Goal: Contribute content

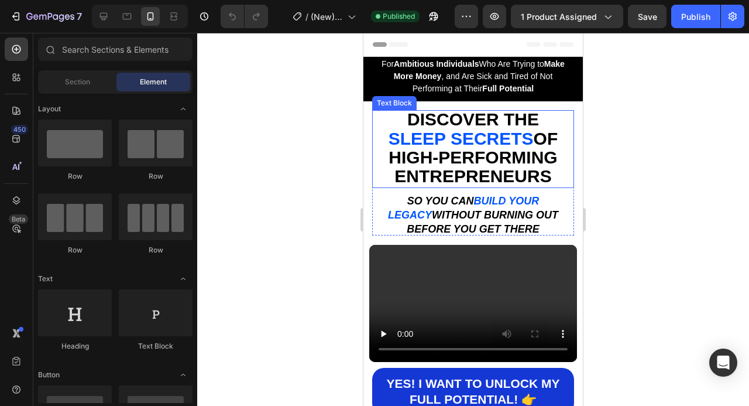
click at [471, 135] on span "SLEEP SECRETS" at bounding box center [461, 138] width 145 height 19
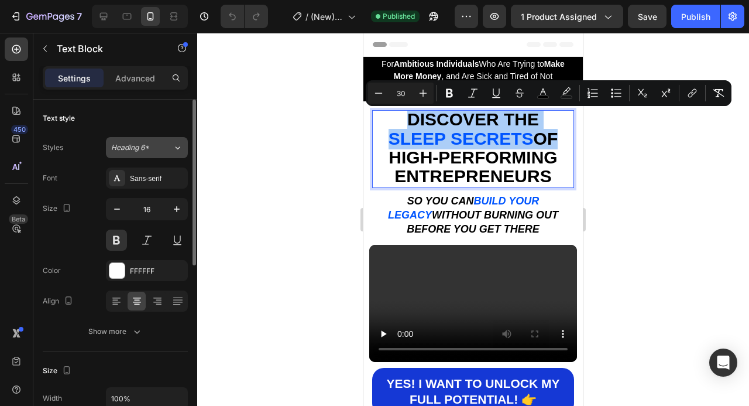
click at [181, 147] on icon at bounding box center [178, 148] width 10 height 12
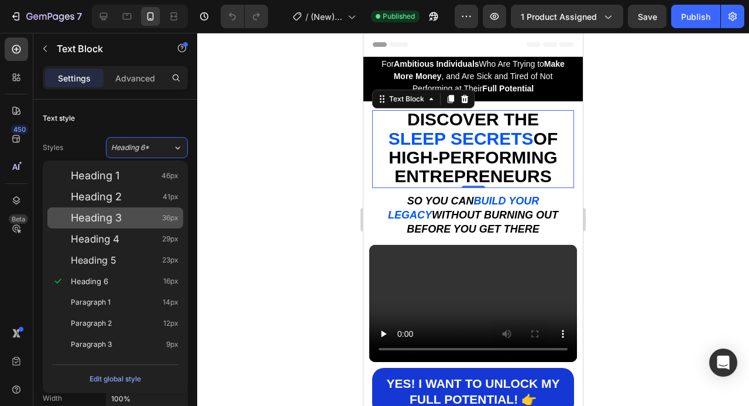
click at [139, 219] on div "Heading 3 36px" at bounding box center [125, 218] width 108 height 12
type input "36"
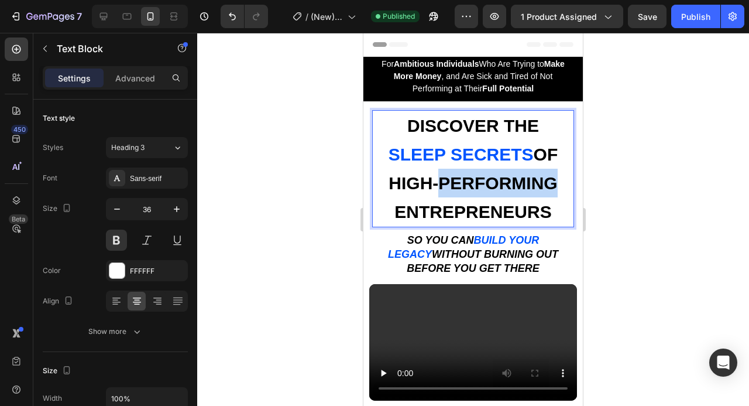
click at [458, 192] on span "HIGH-PERFORMING ENTREPRENEURS" at bounding box center [473, 197] width 169 height 48
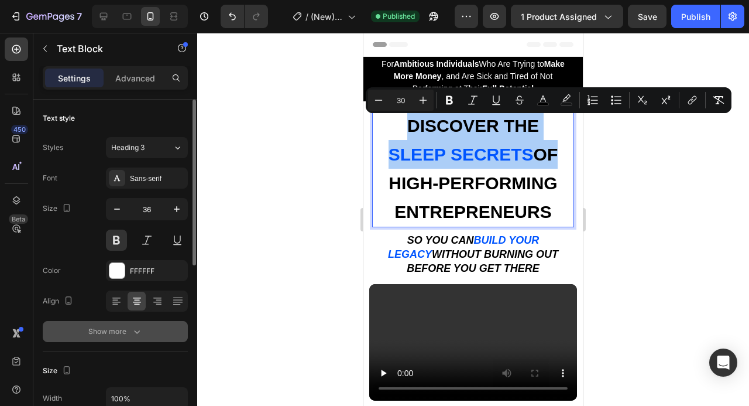
click at [140, 331] on icon "button" at bounding box center [137, 331] width 12 height 12
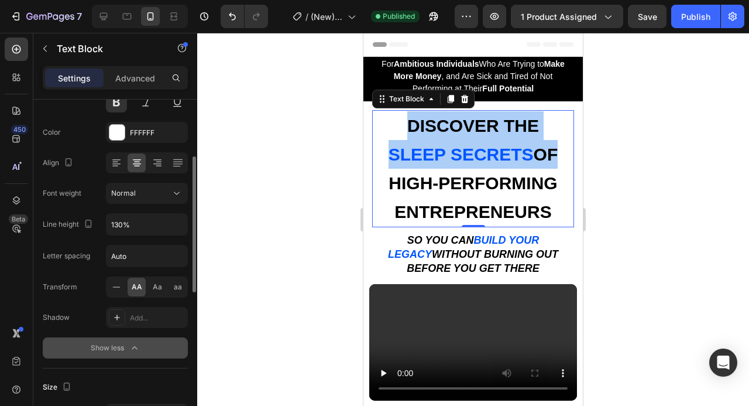
scroll to position [139, 0]
click at [114, 228] on input "130%" at bounding box center [147, 222] width 81 height 21
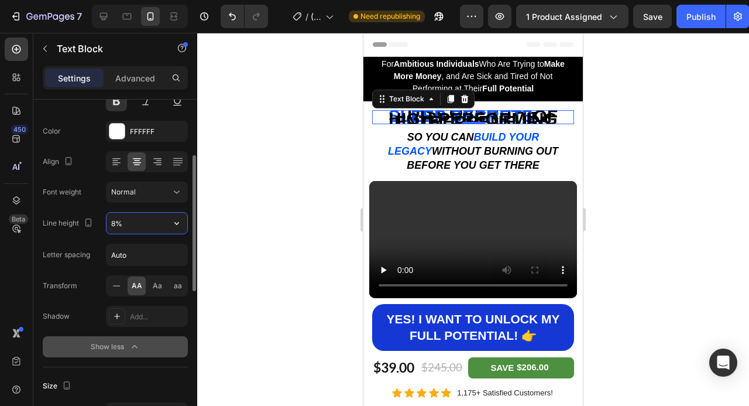
type input "80%"
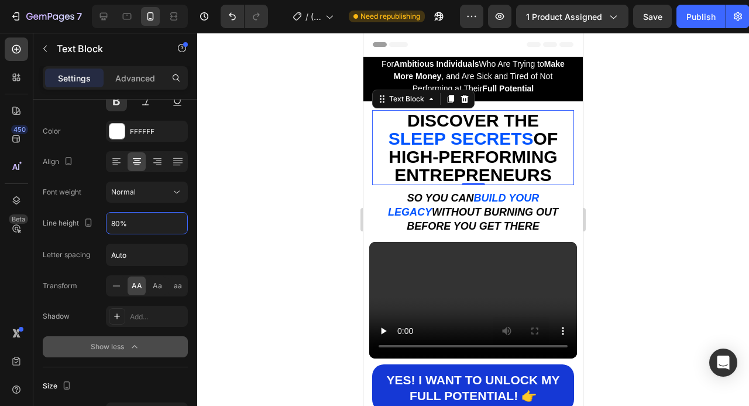
click at [650, 186] on div at bounding box center [473, 219] width 552 height 373
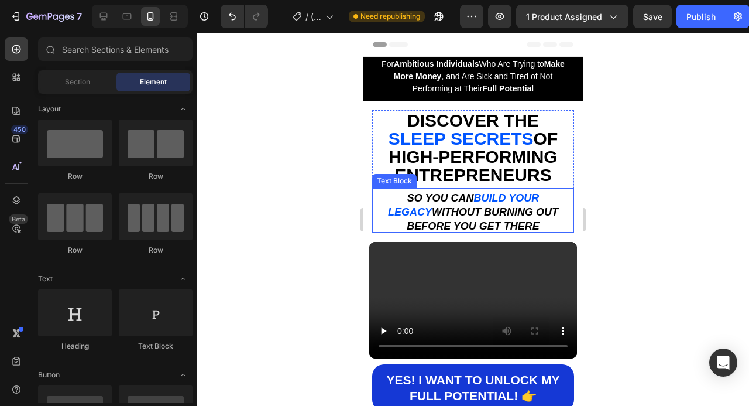
click at [512, 221] on p "So you can build your legacy without burning out before you get there" at bounding box center [473, 210] width 200 height 42
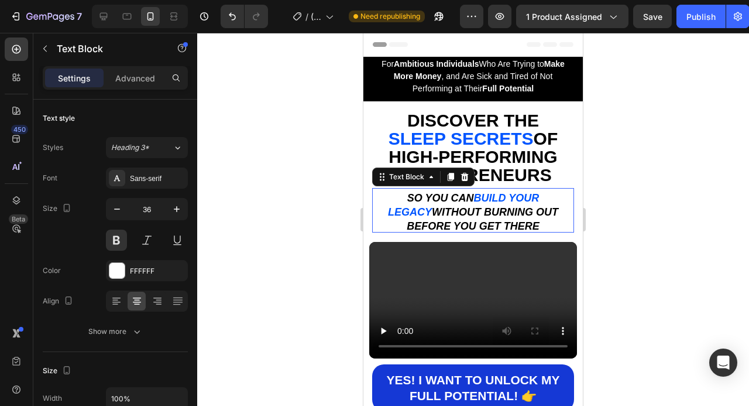
click at [512, 221] on p "So you can build your legacy without burning out before you get there" at bounding box center [473, 210] width 200 height 42
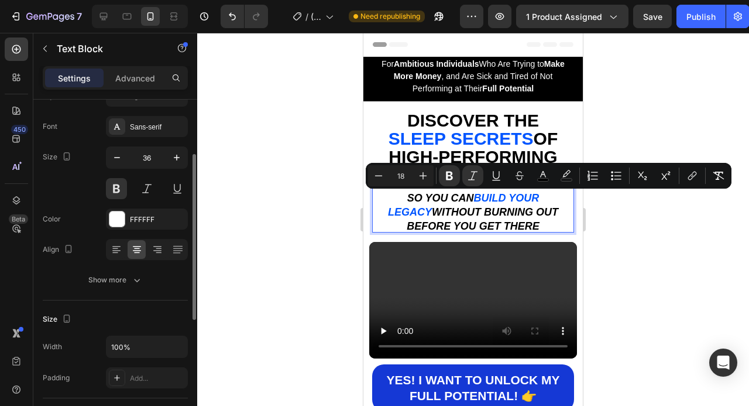
scroll to position [76, 0]
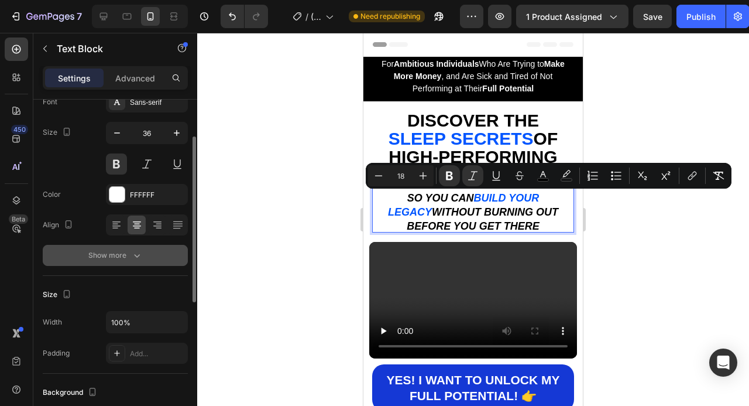
click at [132, 255] on icon "button" at bounding box center [137, 255] width 12 height 12
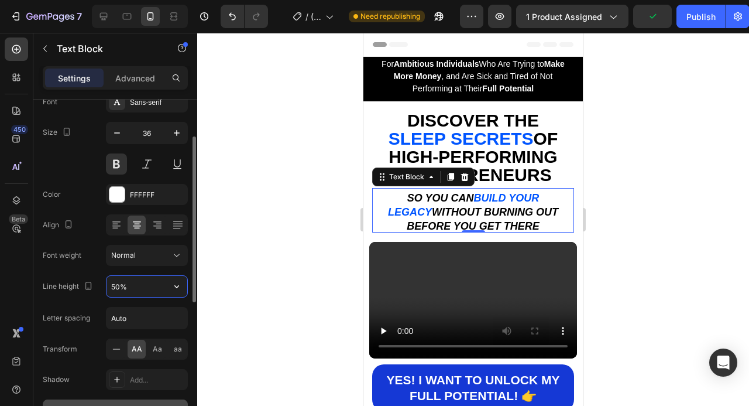
click at [123, 288] on input "50%" at bounding box center [147, 286] width 81 height 21
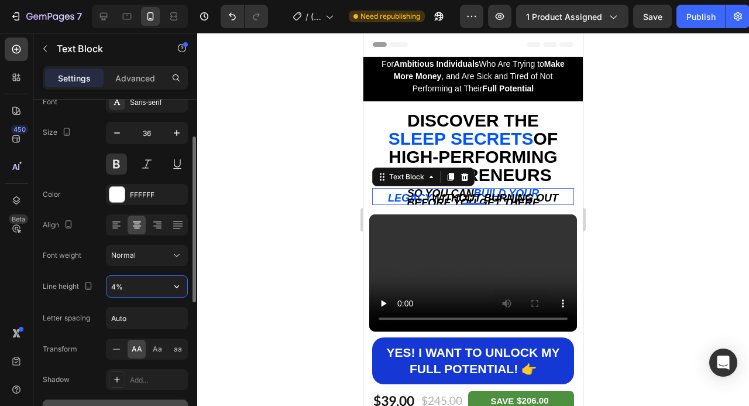
type input "40%"
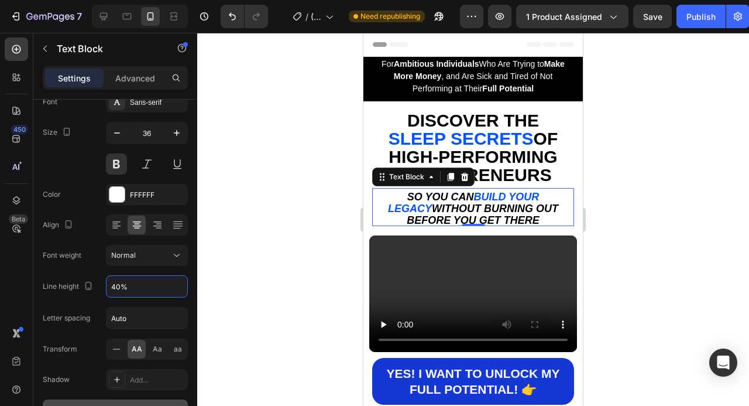
click at [636, 260] on div at bounding box center [473, 219] width 552 height 373
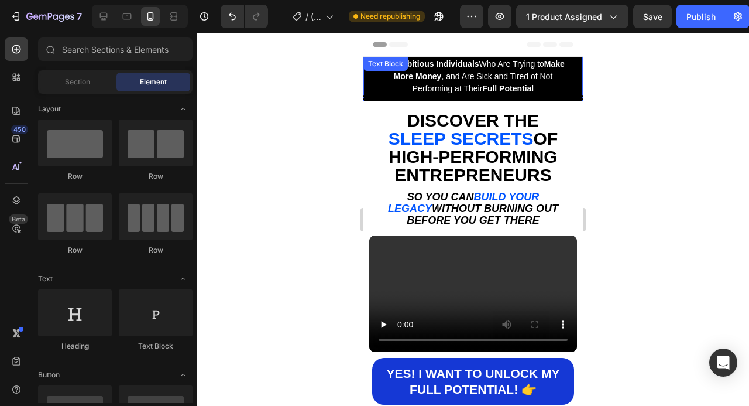
click at [514, 73] on span "For Ambitious Individuals Who Are Trying to Make More Money , and Are Sick and …" at bounding box center [473, 76] width 183 height 34
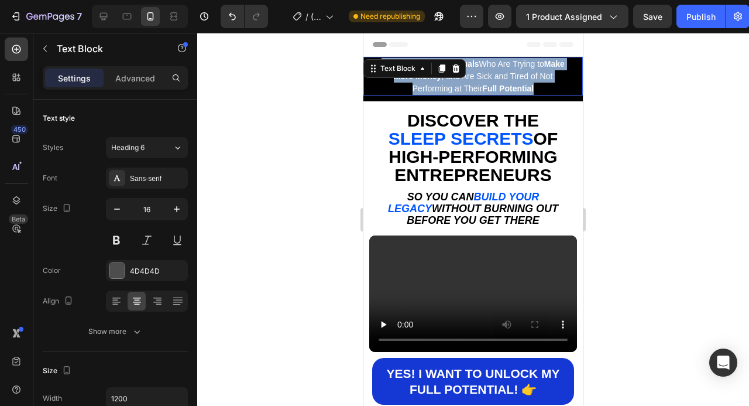
click at [514, 73] on span "For Ambitious Individuals Who Are Trying to Make More Money , and Are Sick and …" at bounding box center [473, 76] width 183 height 34
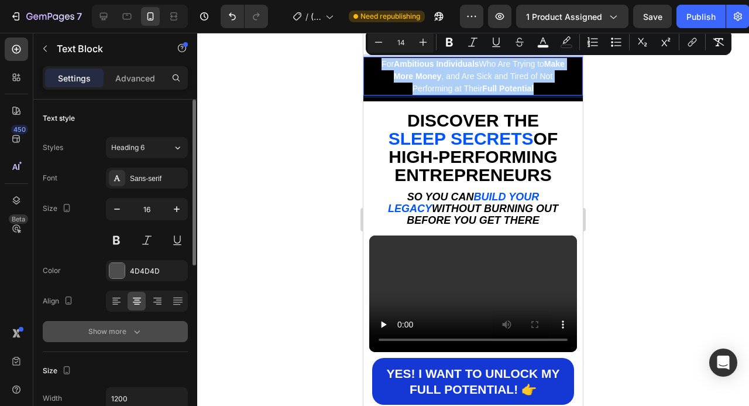
click at [132, 332] on icon "button" at bounding box center [137, 331] width 12 height 12
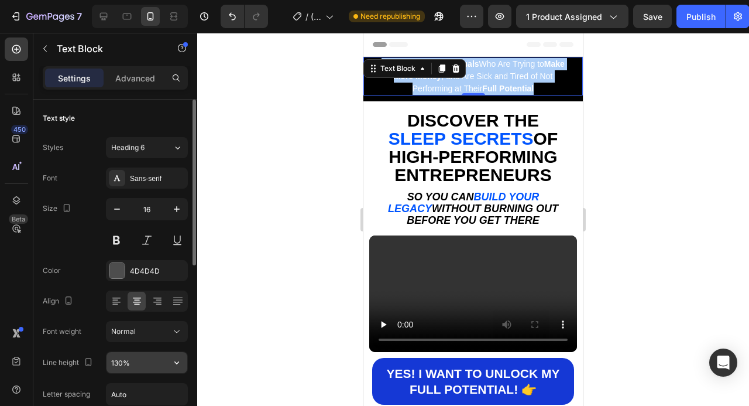
click at [127, 361] on input "130%" at bounding box center [147, 362] width 81 height 21
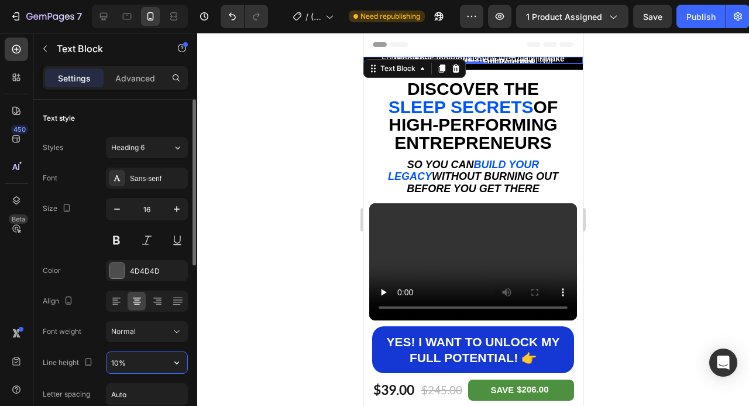
type input "100%"
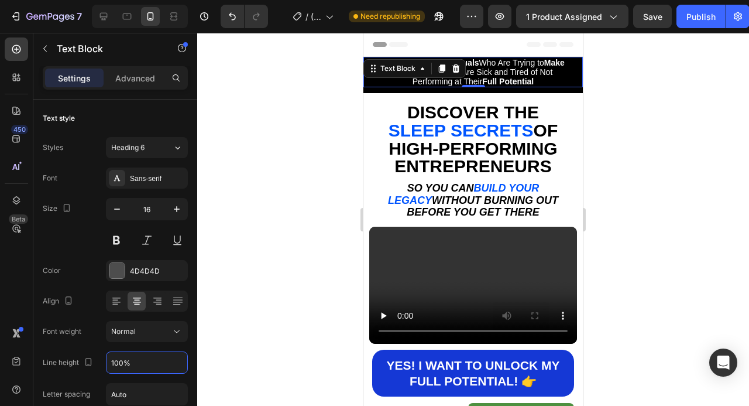
click at [693, 166] on div at bounding box center [473, 219] width 552 height 373
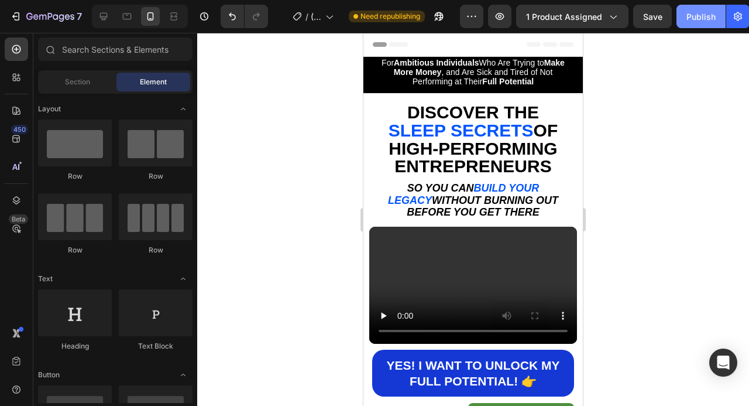
click at [692, 18] on div "Publish" at bounding box center [701, 17] width 29 height 12
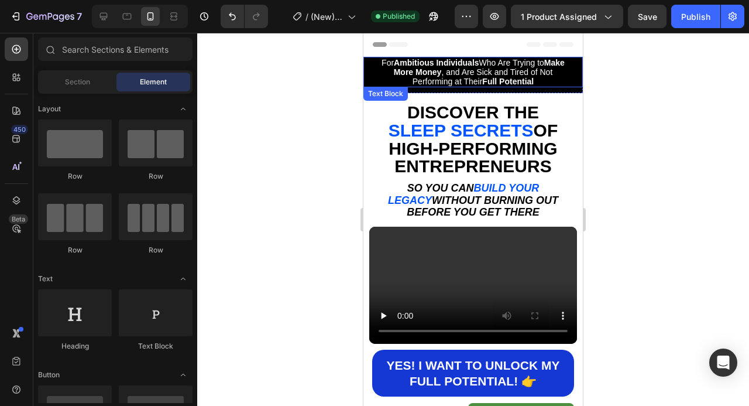
click at [546, 84] on p "For Ambitious Individuals Who Are Trying to Make More Money , and Are Sick and …" at bounding box center [473, 72] width 200 height 28
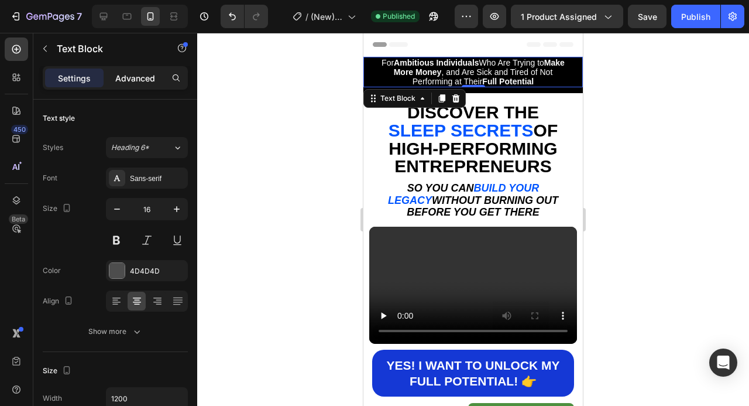
click at [135, 81] on p "Advanced" at bounding box center [135, 78] width 40 height 12
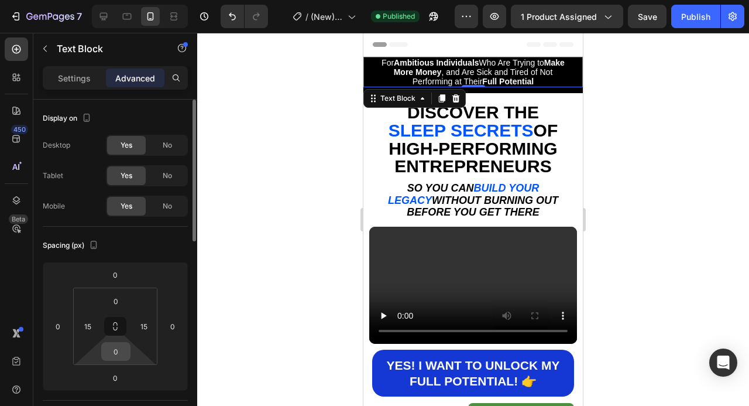
click at [121, 353] on input "0" at bounding box center [115, 351] width 23 height 18
type input "5"
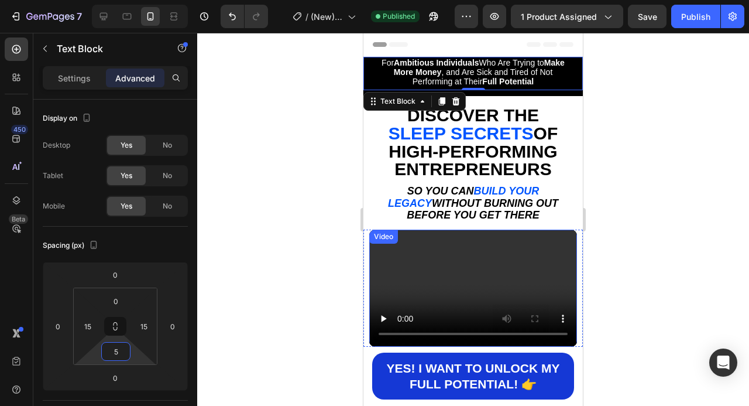
click at [651, 215] on div at bounding box center [473, 219] width 552 height 373
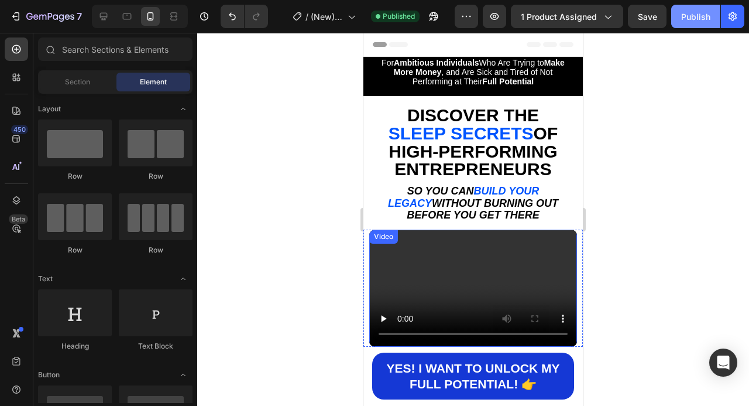
click at [694, 19] on div "Publish" at bounding box center [695, 17] width 29 height 12
